Goal: Task Accomplishment & Management: Complete application form

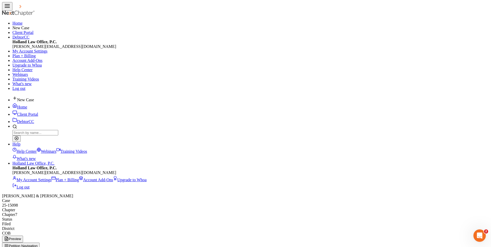
click at [34, 98] on span "New Case" at bounding box center [25, 100] width 17 height 4
click at [21, 15] on div "Bankruptcy" at bounding box center [10, 12] width 21 height 6
select select "11"
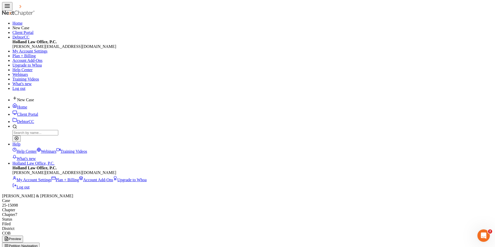
type input "L"
type input "Alam"
drag, startPoint x: 258, startPoint y: 82, endPoint x: 279, endPoint y: 82, distance: 21.5
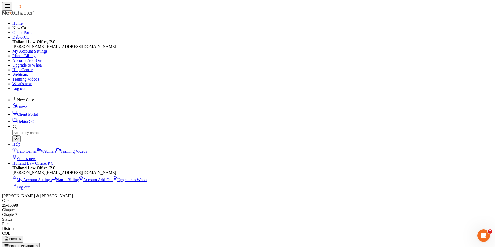
type input "[PERSON_NAME]"
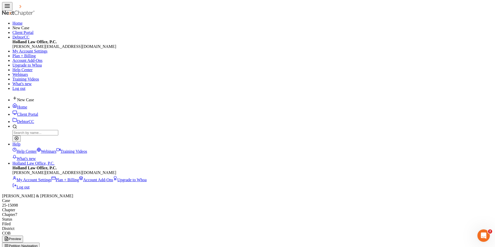
select select "0"
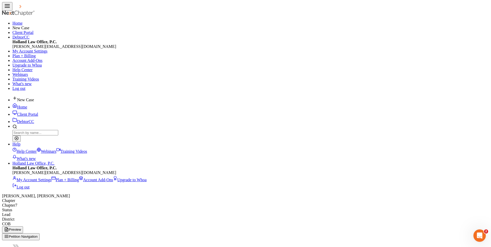
paste input "[PHONE_NUMBER]"
type input "[PHONE_NUMBER]"
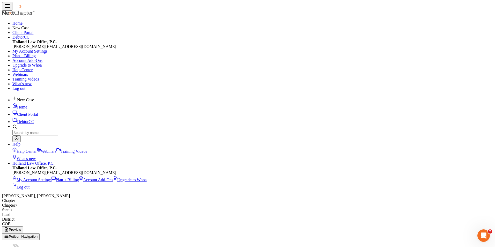
select select "1"
select select "0"
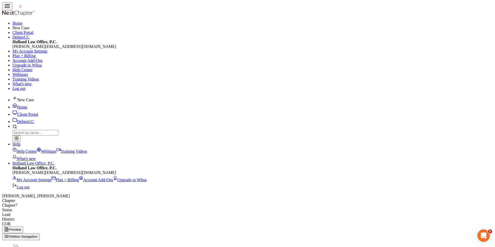
select select "0"
paste input "[EMAIL_ADDRESS][DOMAIN_NAME]"
type input "[EMAIL_ADDRESS][DOMAIN_NAME]"
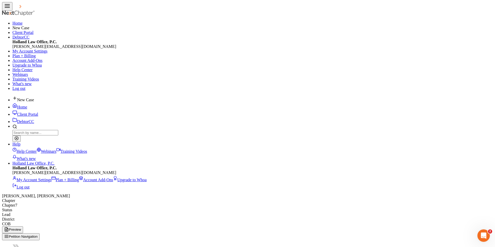
select select "0"
drag, startPoint x: 268, startPoint y: 72, endPoint x: 271, endPoint y: 74, distance: 3.0
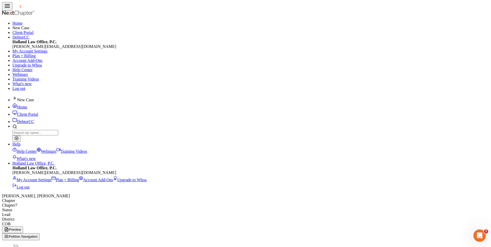
select select "0"
paste input "[STREET_ADDRESS][PERSON_NAME]"
type input "[STREET_ADDRESS][PERSON_NAME]"
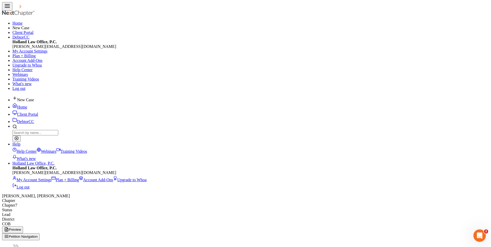
paste input "80537"
type input "80537"
type input "Loveland"
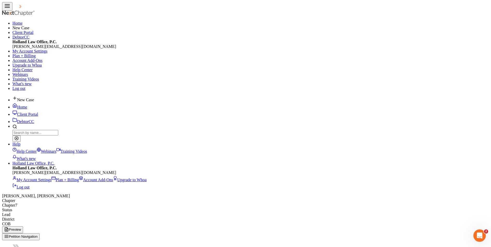
select select "5"
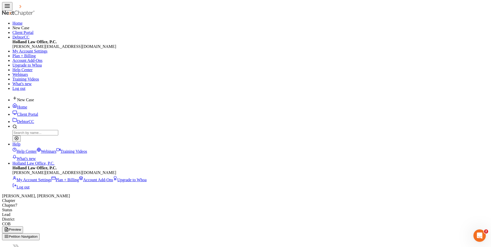
select select "35"
radio input "true"
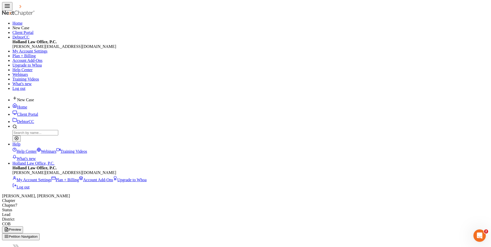
checkbox input "true"
drag, startPoint x: 139, startPoint y: 154, endPoint x: 144, endPoint y: 140, distance: 15.2
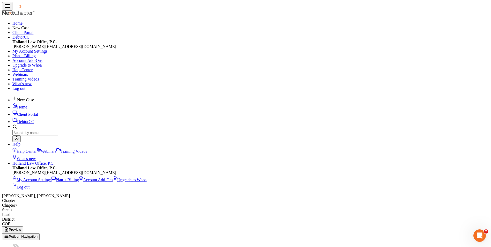
checkbox input "true"
type input "524-65-4434"
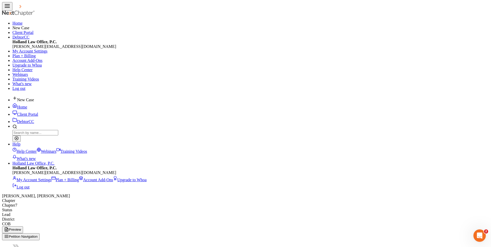
select select "1"
select select "0"
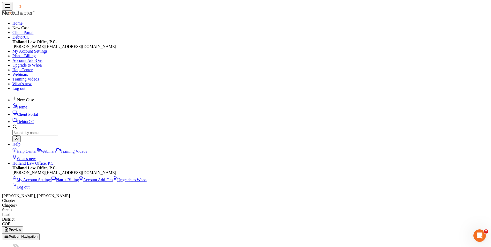
select select "0"
select select "11"
select select "5"
select select "0"
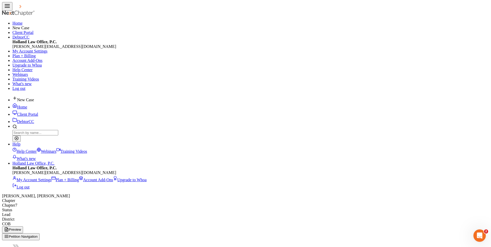
select select "0"
type input "[PERSON_NAME]"
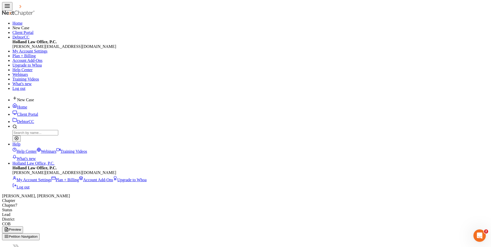
drag, startPoint x: 326, startPoint y: 85, endPoint x: 353, endPoint y: 86, distance: 27.2
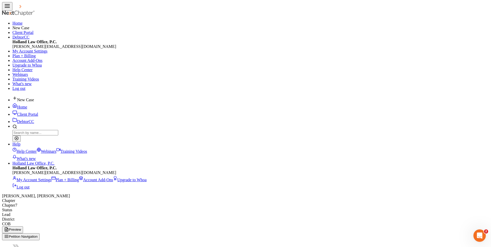
select select "5"
select select "0"
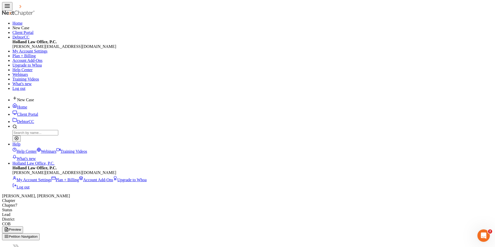
type input "2,000.00"
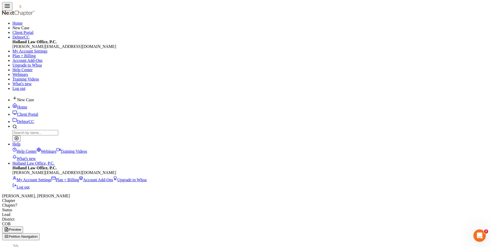
select select "10"
select select "0"
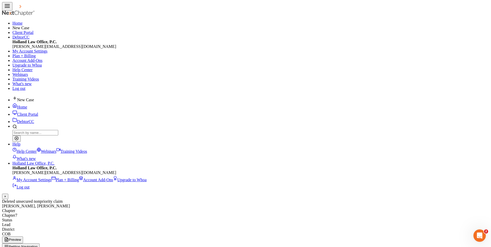
drag, startPoint x: 374, startPoint y: 117, endPoint x: 391, endPoint y: 116, distance: 16.6
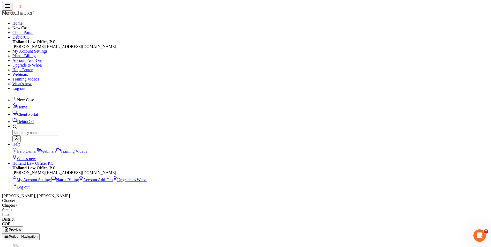
select select "38"
select select "2"
select select "0"
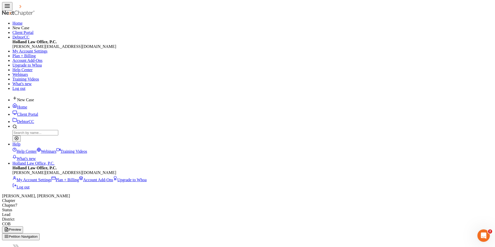
checkbox input "false"
type input "300.0"
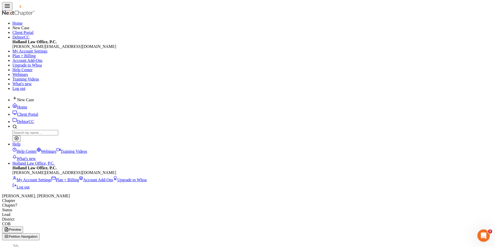
type input "0"
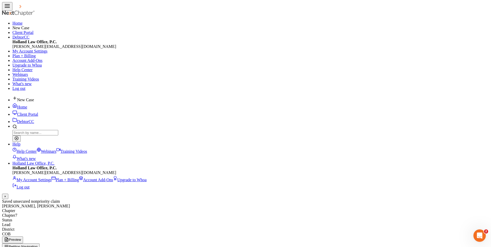
drag, startPoint x: 377, startPoint y: 130, endPoint x: 388, endPoint y: 131, distance: 10.4
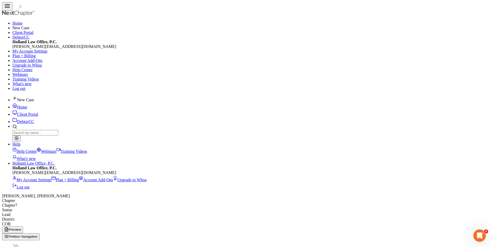
scroll to position [26, 0]
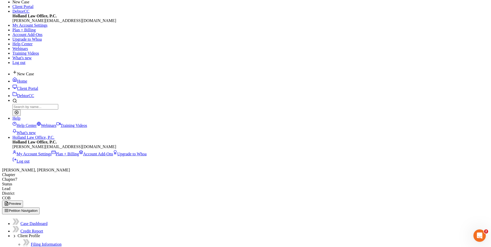
drag, startPoint x: 372, startPoint y: 134, endPoint x: 405, endPoint y: 136, distance: 33.2
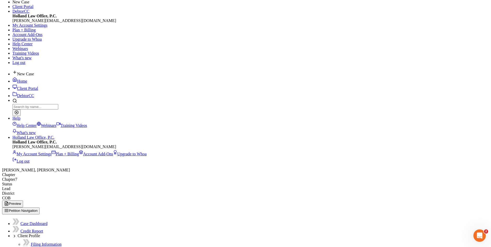
drag, startPoint x: 405, startPoint y: 136, endPoint x: 391, endPoint y: 135, distance: 14.5
select select "36"
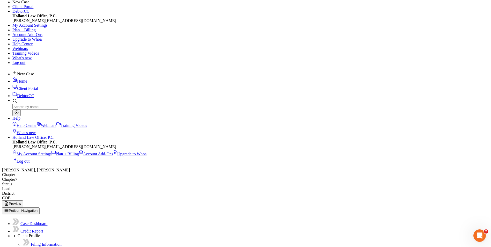
select select "1"
select select "0"
type input "700.00"
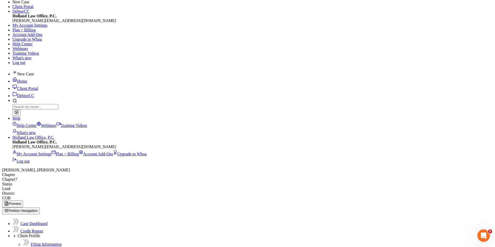
type input "0"
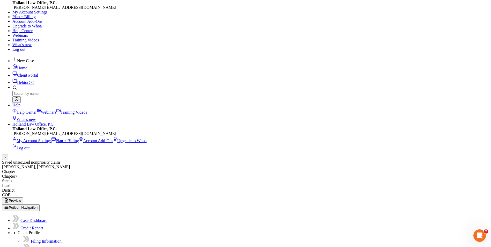
scroll to position [52, 0]
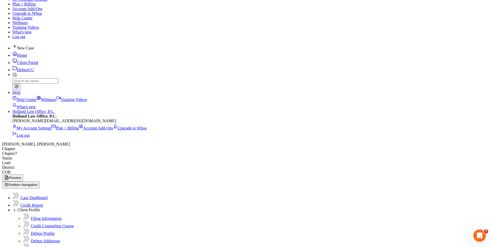
select select "36"
select select "2"
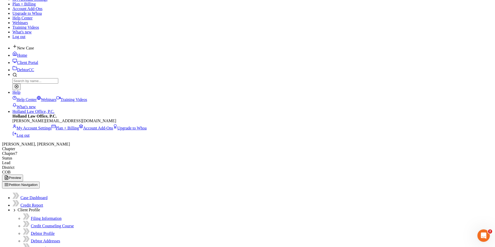
select select "0"
type input "1,200.0"
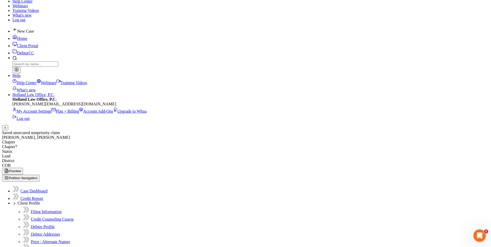
scroll to position [78, 0]
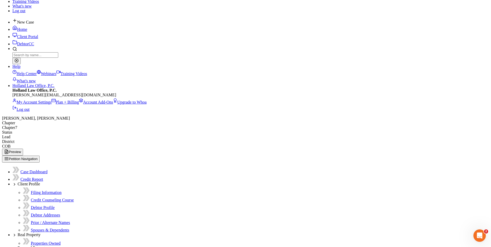
drag, startPoint x: 376, startPoint y: 128, endPoint x: 394, endPoint y: 128, distance: 18.1
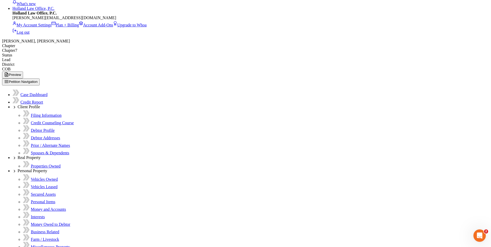
scroll to position [155, 0]
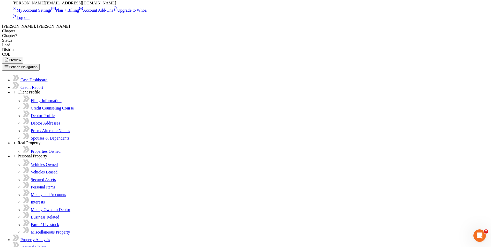
scroll to position [181, 0]
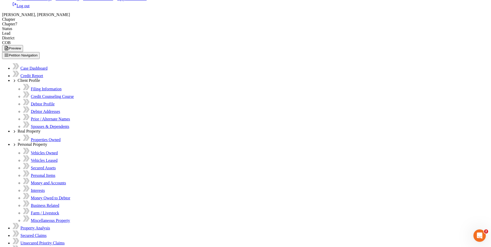
drag, startPoint x: 301, startPoint y: 96, endPoint x: 318, endPoint y: 97, distance: 17.4
select select "24"
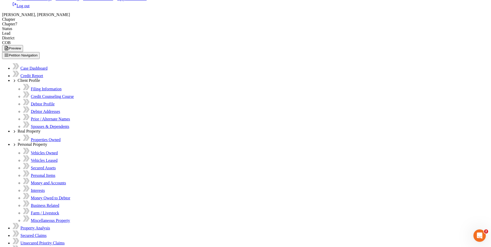
select select "2"
select select "0"
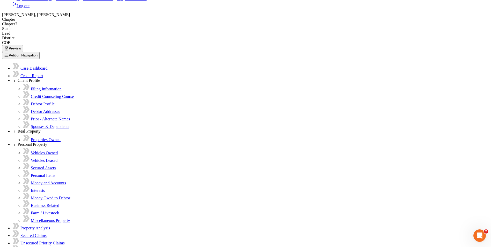
select select "24"
select select "1"
select select "0"
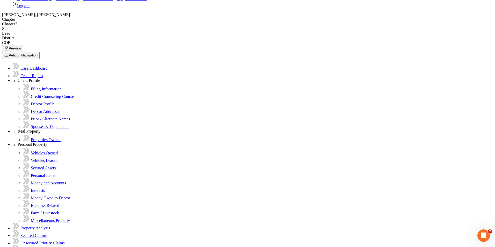
type input "3,000.0"
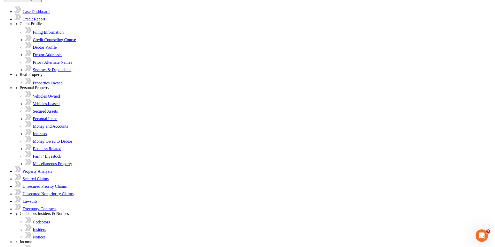
scroll to position [259, 0]
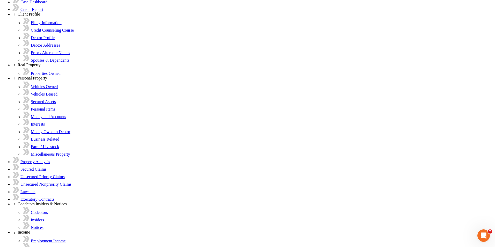
scroll to position [233, 0]
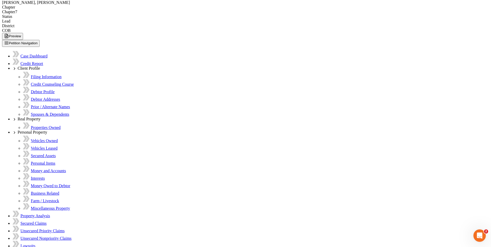
scroll to position [215, 0]
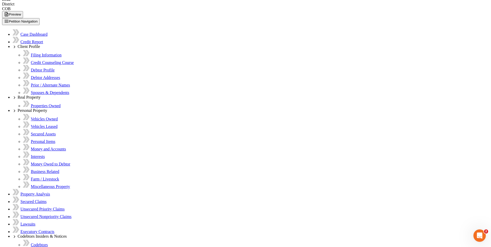
drag, startPoint x: 293, startPoint y: 186, endPoint x: 373, endPoint y: 184, distance: 79.8
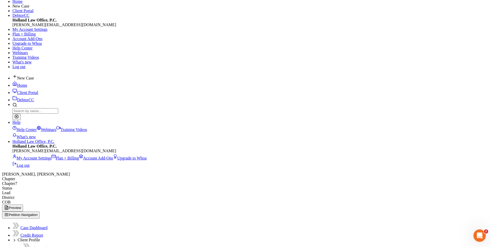
scroll to position [8, 0]
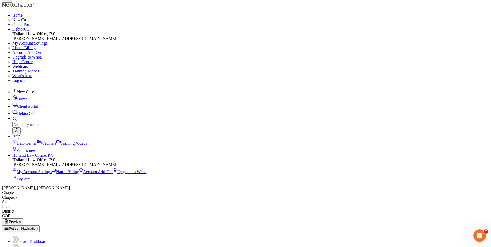
select select "46"
select select "2"
select select "0"
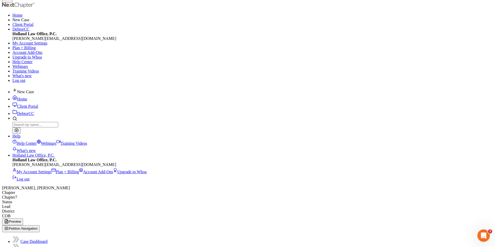
type input "0"
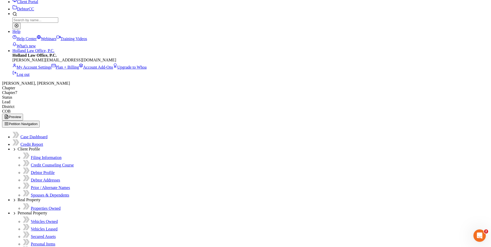
scroll to position [112, 0]
